Goal: Task Accomplishment & Management: Manage account settings

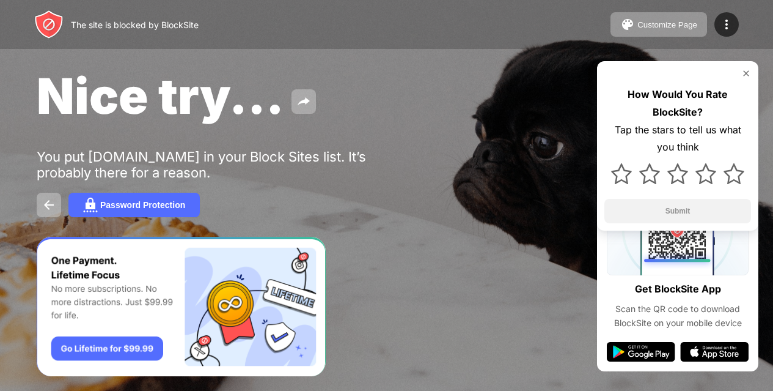
click at [744, 70] on img at bounding box center [746, 73] width 10 height 10
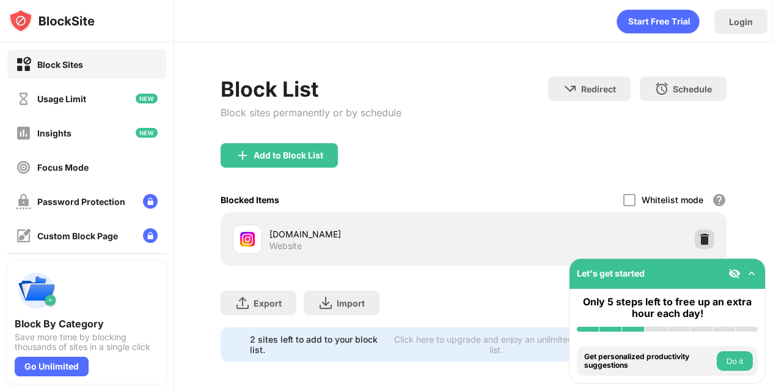
click at [702, 243] on img at bounding box center [705, 239] width 12 height 12
